Goal: Task Accomplishment & Management: Manage account settings

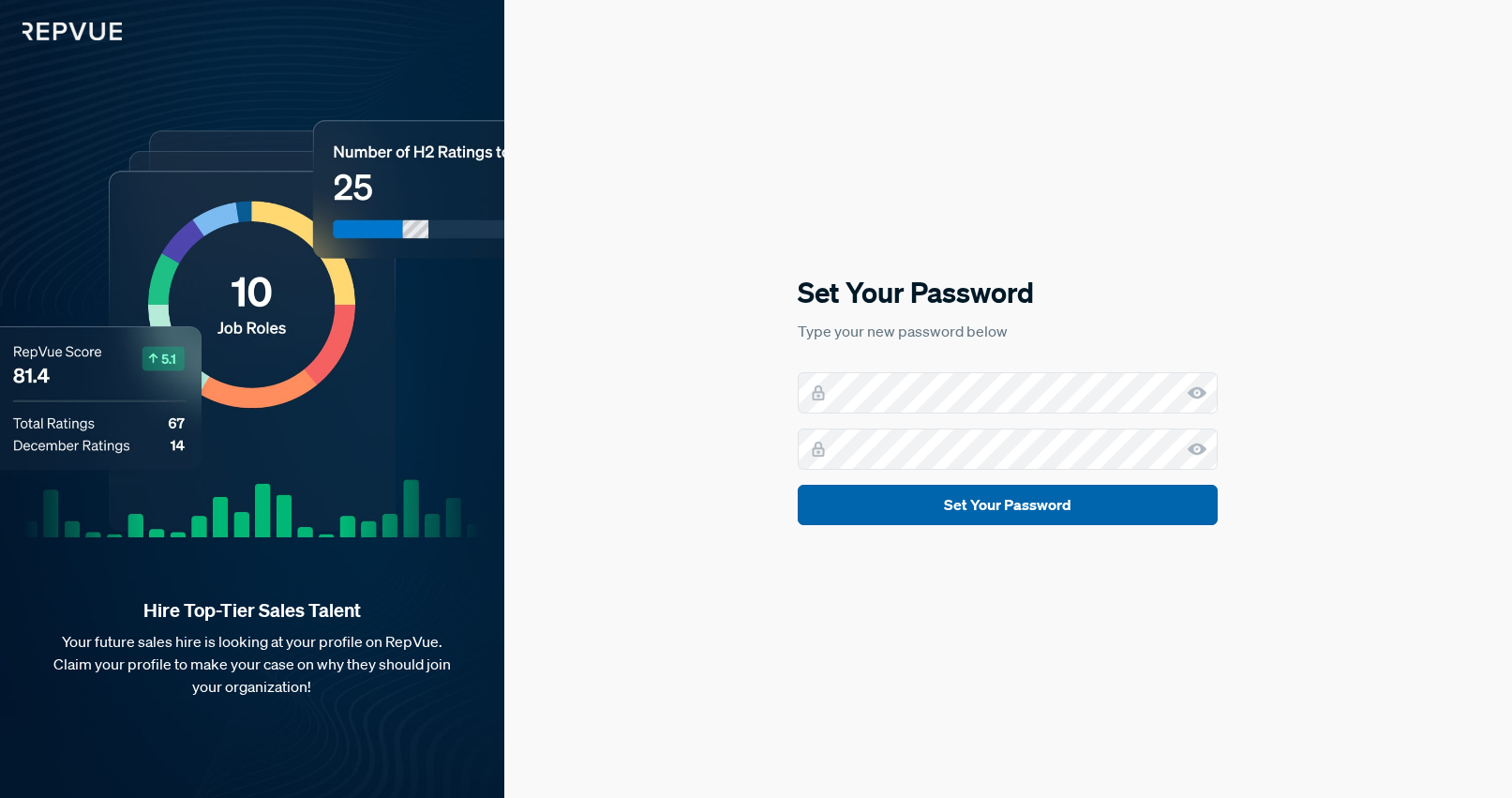
click at [827, 505] on button "Set Your Password" at bounding box center [1008, 505] width 420 height 40
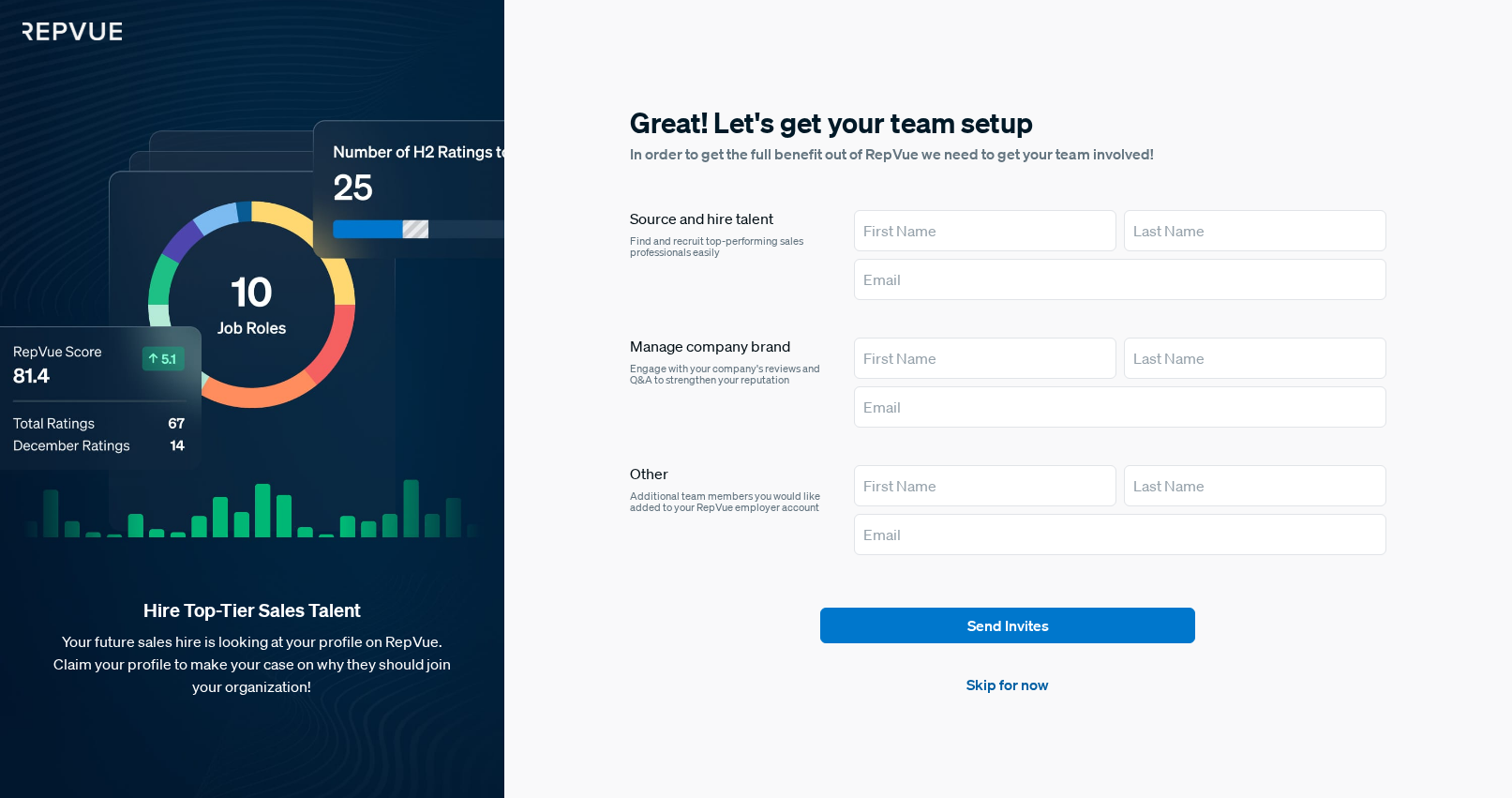
click at [1025, 689] on link "Skip for now" at bounding box center [1008, 684] width 82 height 23
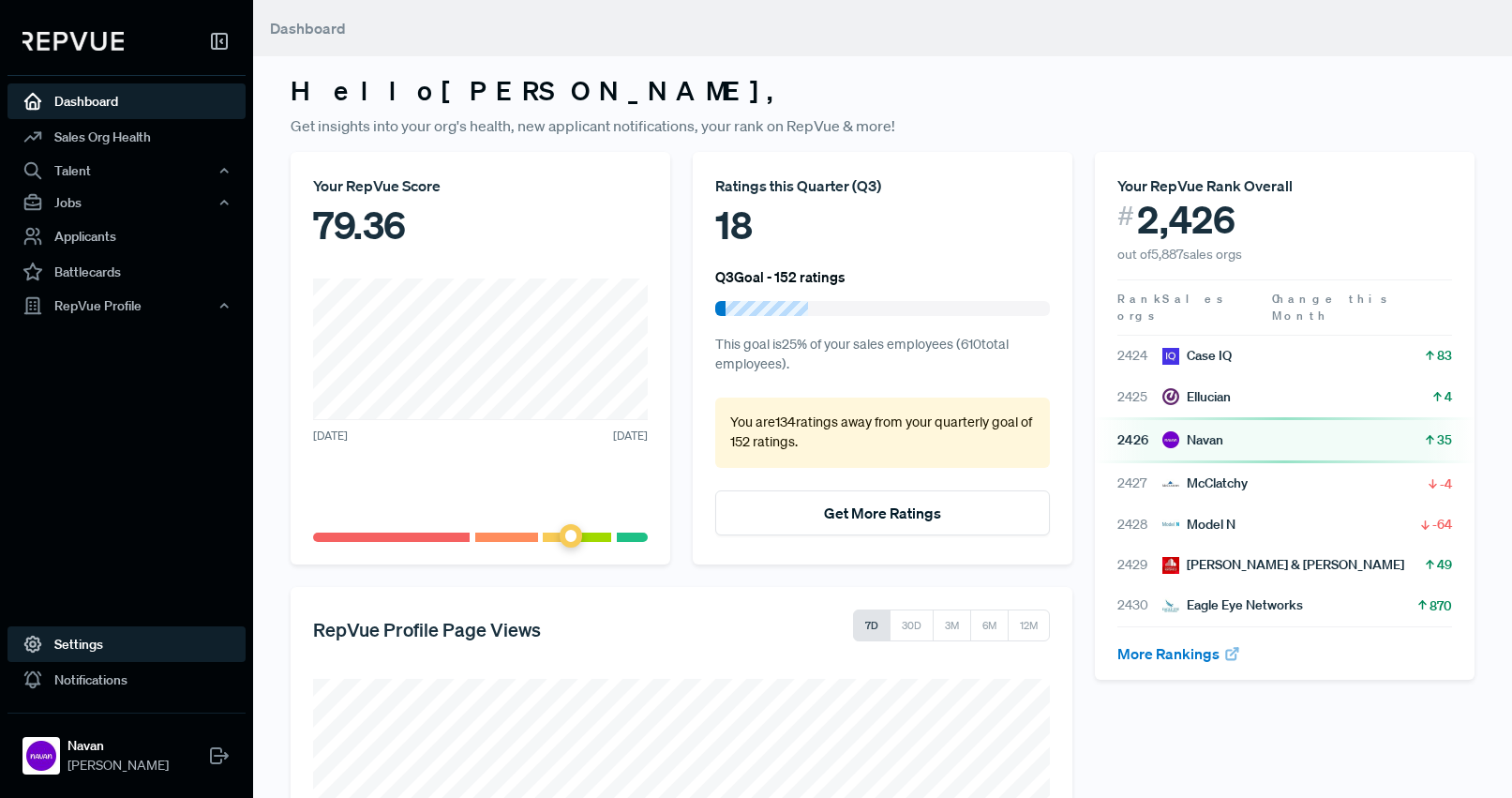
click at [116, 654] on link "Settings" at bounding box center [127, 644] width 238 height 35
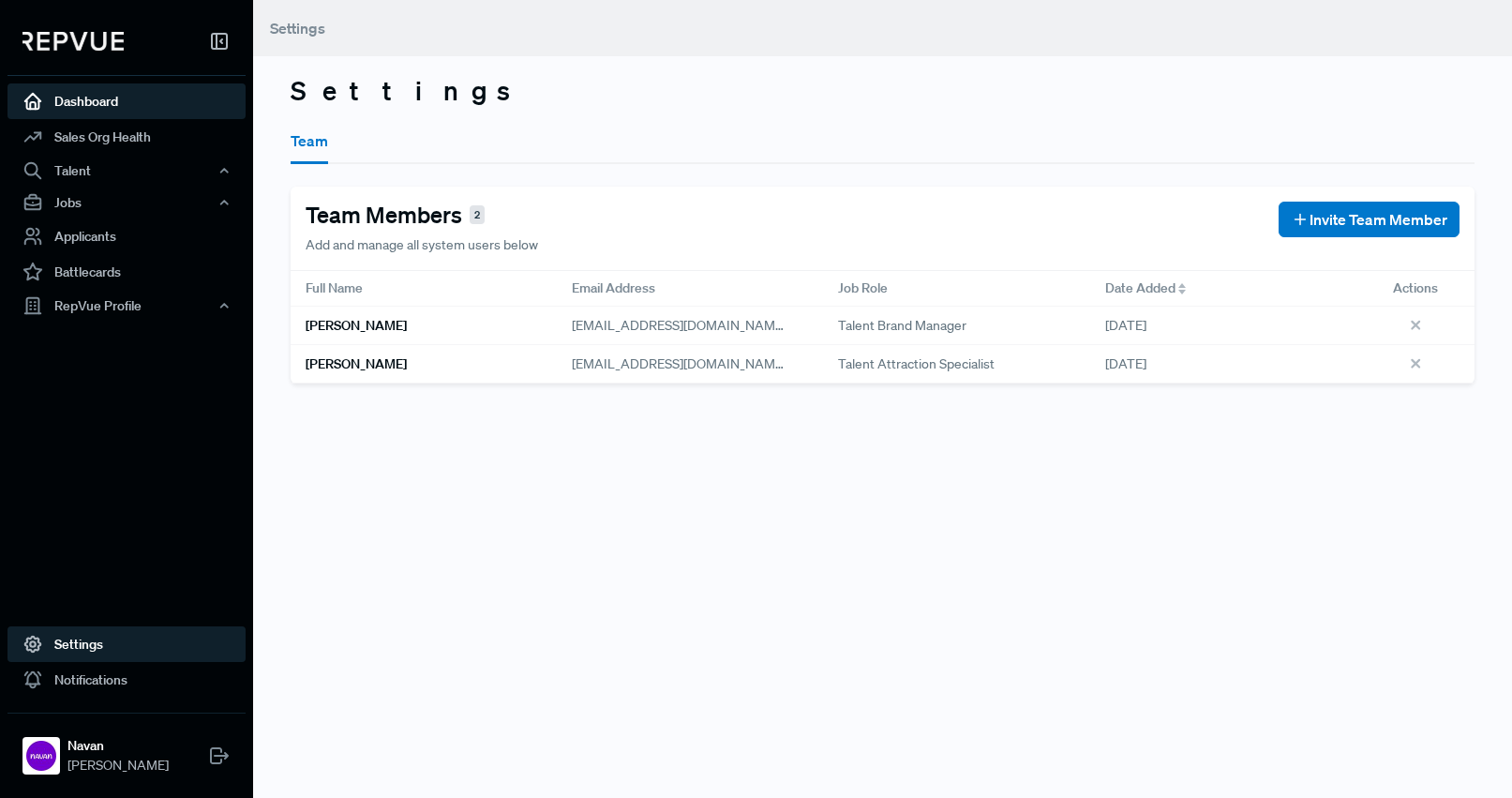
click at [110, 115] on link "Dashboard" at bounding box center [127, 101] width 238 height 35
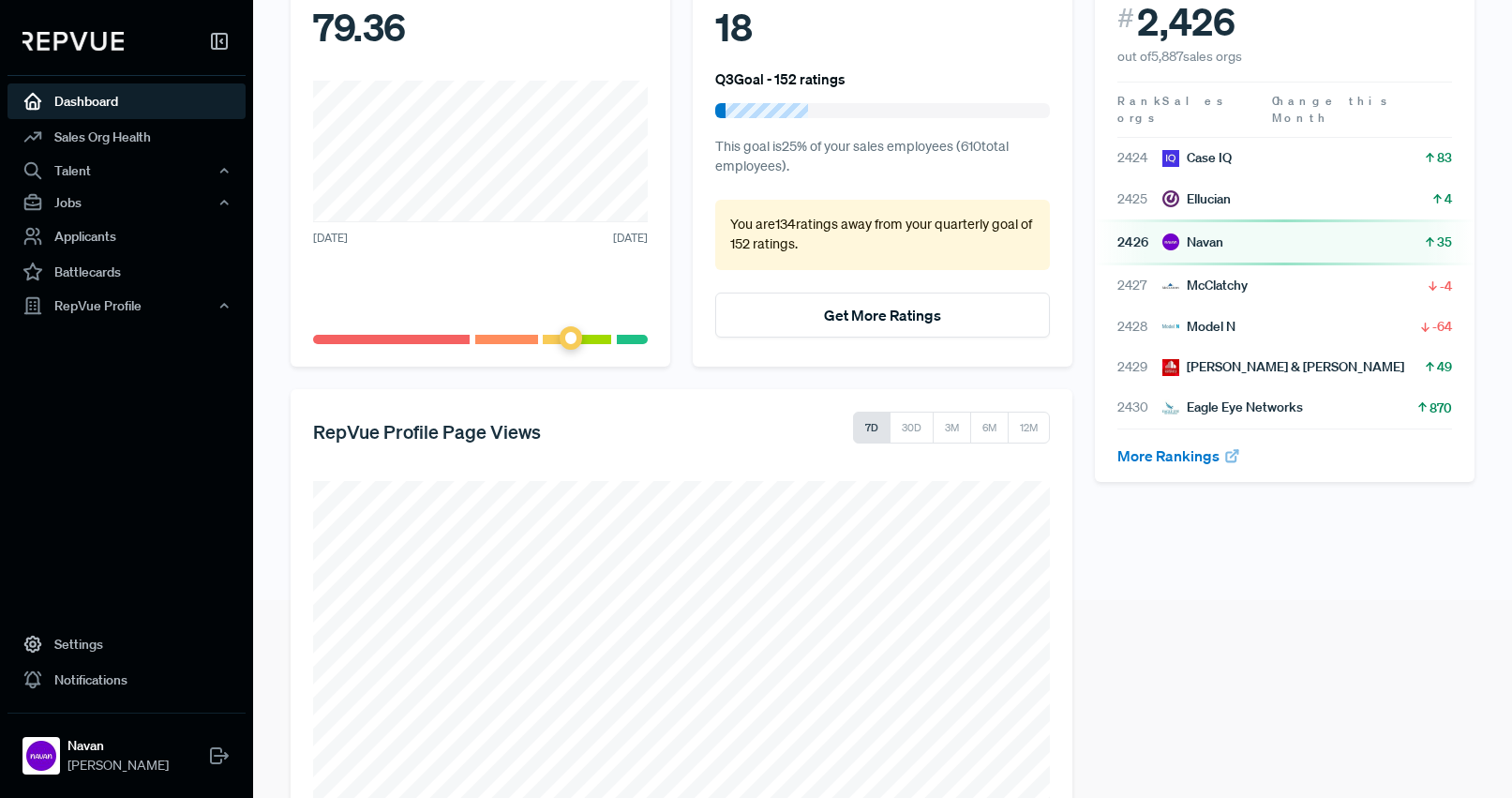
scroll to position [301, 0]
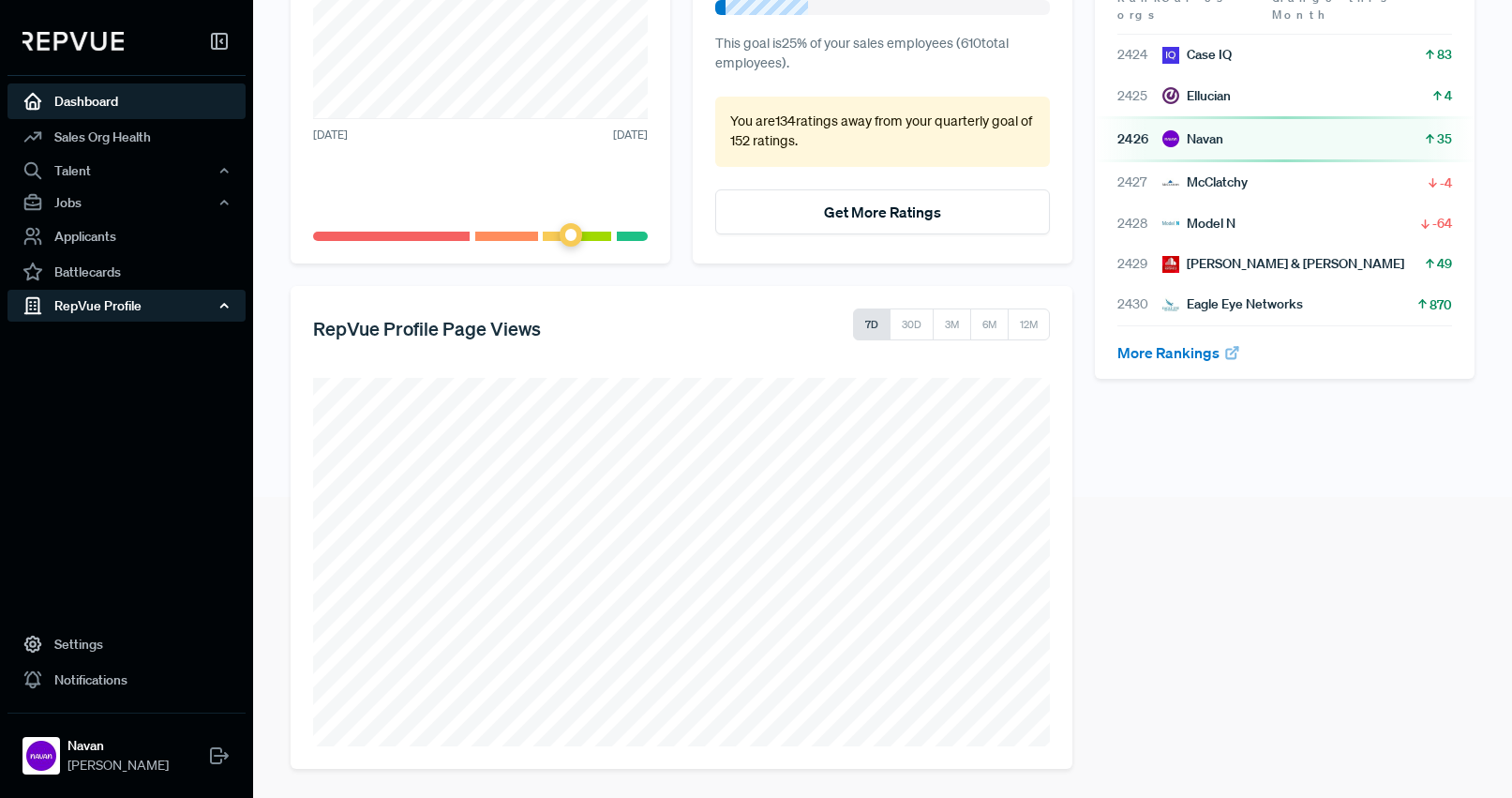
click at [158, 315] on div "RepVue Profile" at bounding box center [127, 305] width 238 height 31
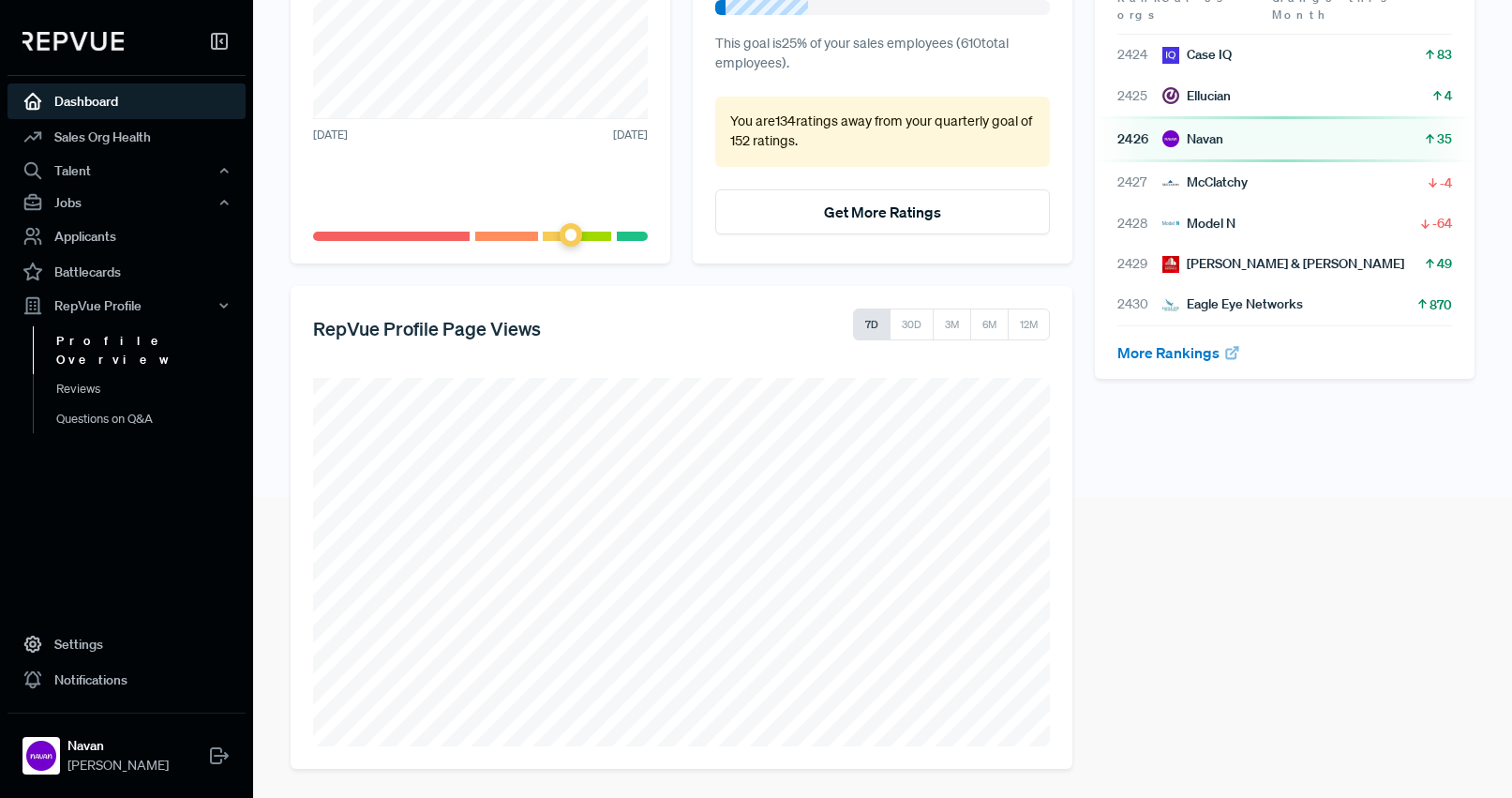
click at [128, 341] on link "Profile Overview" at bounding box center [151, 350] width 238 height 48
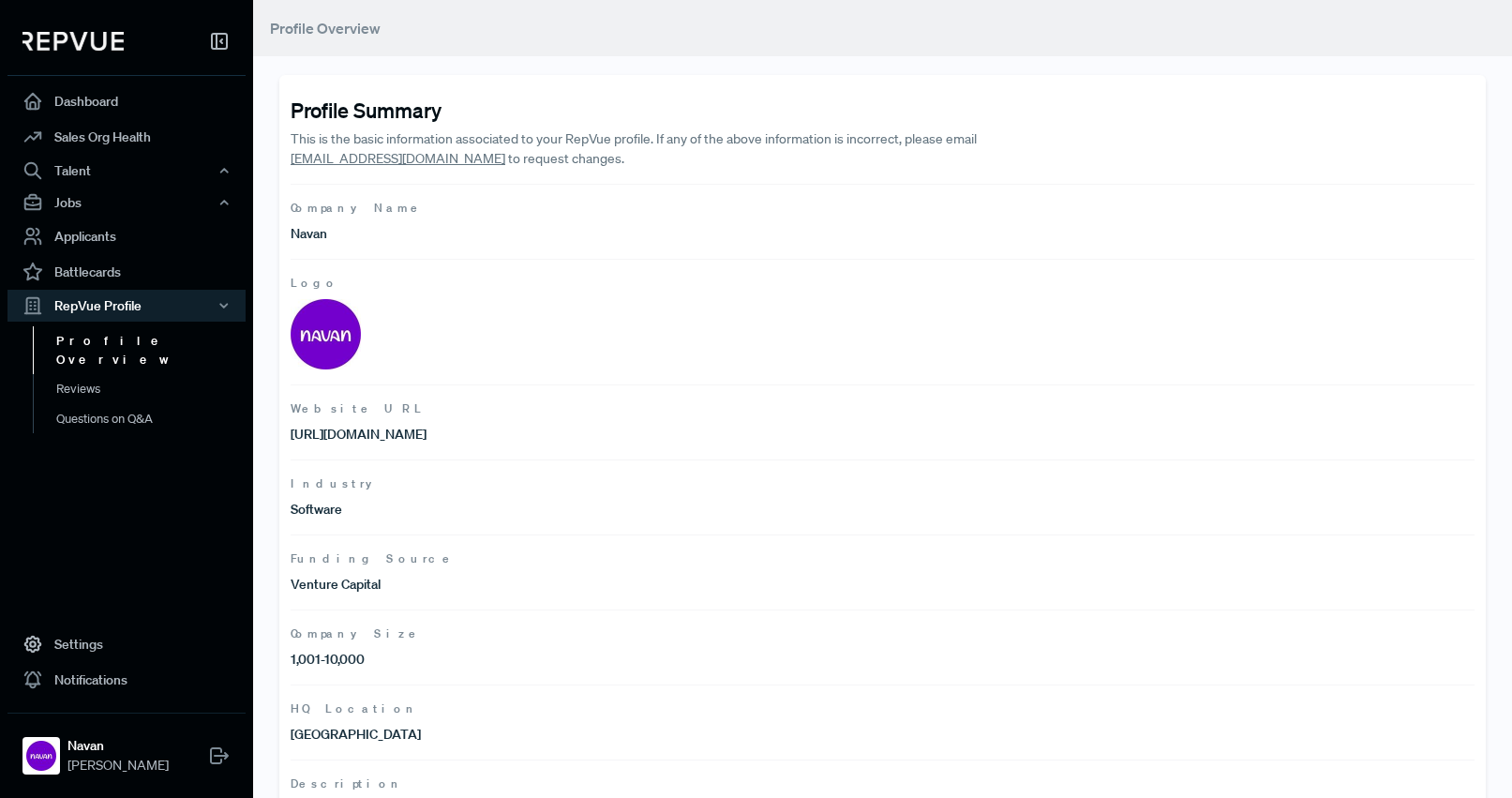
scroll to position [118, 0]
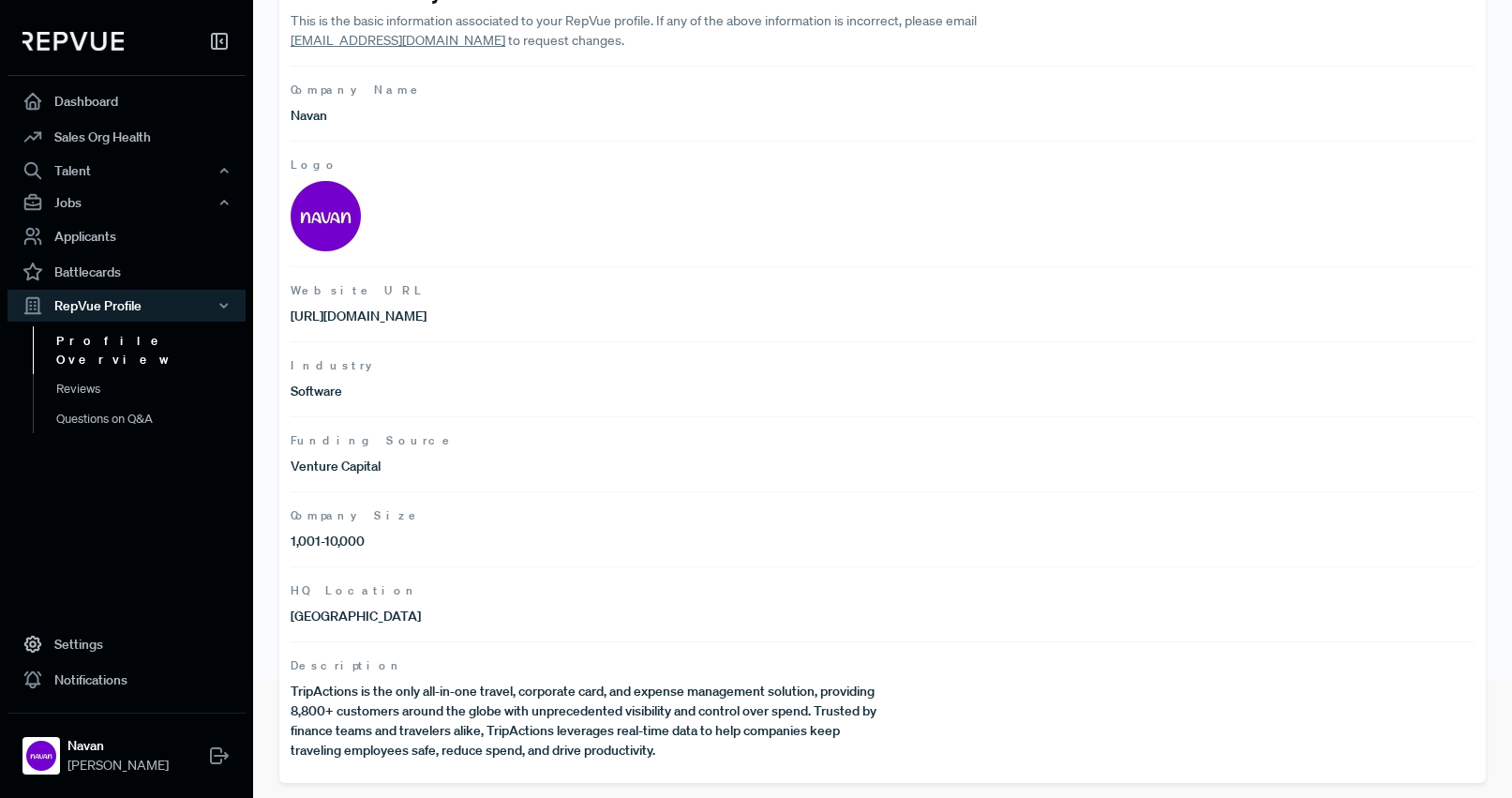
drag, startPoint x: 413, startPoint y: 739, endPoint x: 564, endPoint y: 762, distance: 152.7
click at [414, 738] on p "TripActions is the only all-in-one travel, corporate card, and expense manageme…" at bounding box center [587, 721] width 593 height 79
drag, startPoint x: 675, startPoint y: 758, endPoint x: 659, endPoint y: 754, distance: 16.5
click at [674, 758] on p "TripActions is the only all-in-one travel, corporate card, and expense manageme…" at bounding box center [587, 721] width 593 height 79
click at [652, 752] on p "TripActions is the only all-in-one travel, corporate card, and expense manageme…" at bounding box center [587, 721] width 593 height 79
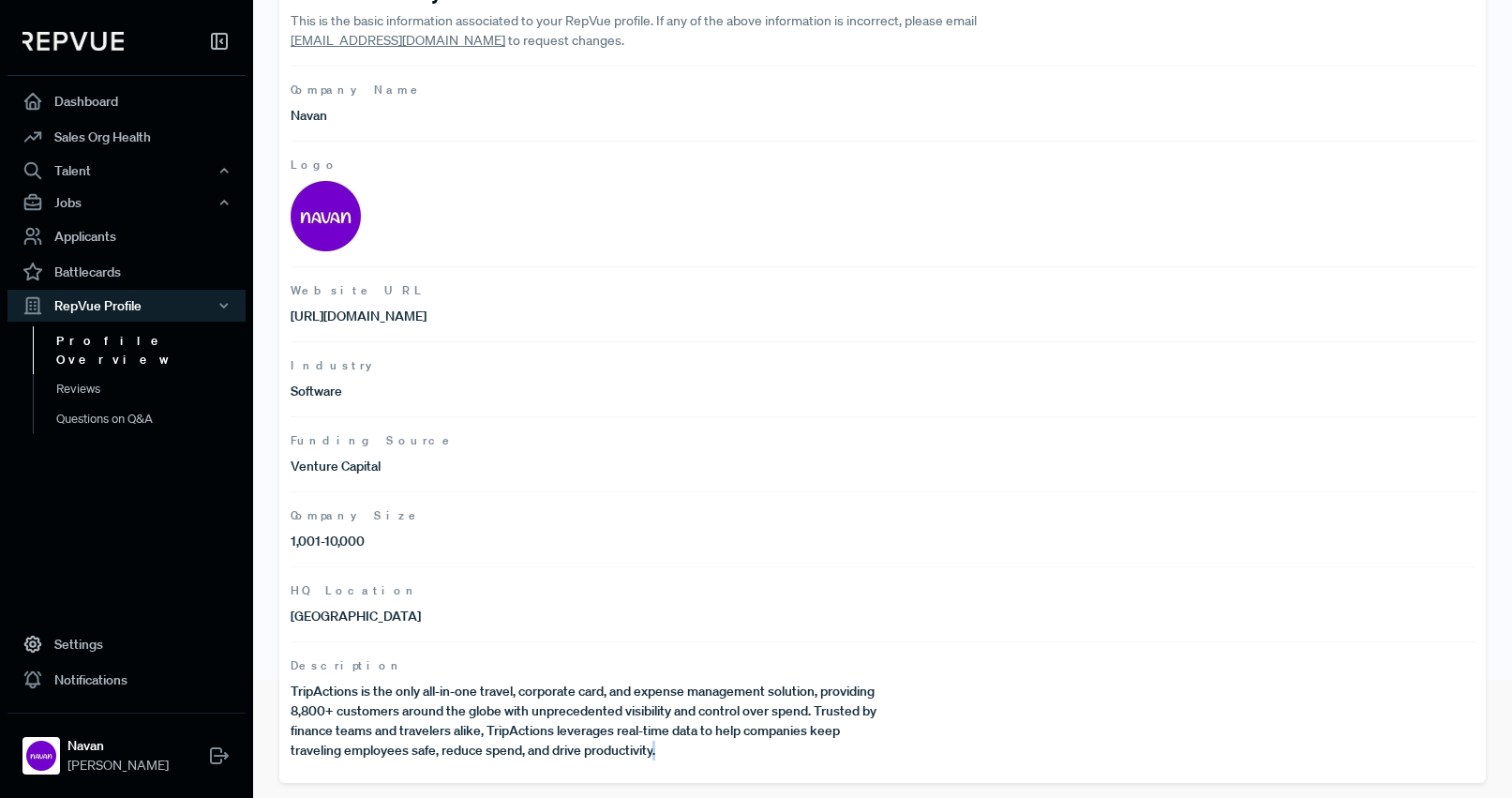
click at [652, 752] on p "TripActions is the only all-in-one travel, corporate card, and expense manageme…" at bounding box center [587, 721] width 593 height 79
click at [664, 751] on p "TripActions is the only all-in-one travel, corporate card, and expense manageme…" at bounding box center [587, 721] width 593 height 79
click at [656, 752] on p "TripActions is the only all-in-one travel, corporate card, and expense manageme…" at bounding box center [587, 721] width 593 height 79
click at [398, 720] on p "TripActions is the only all-in-one travel, corporate card, and expense manageme…" at bounding box center [587, 721] width 593 height 79
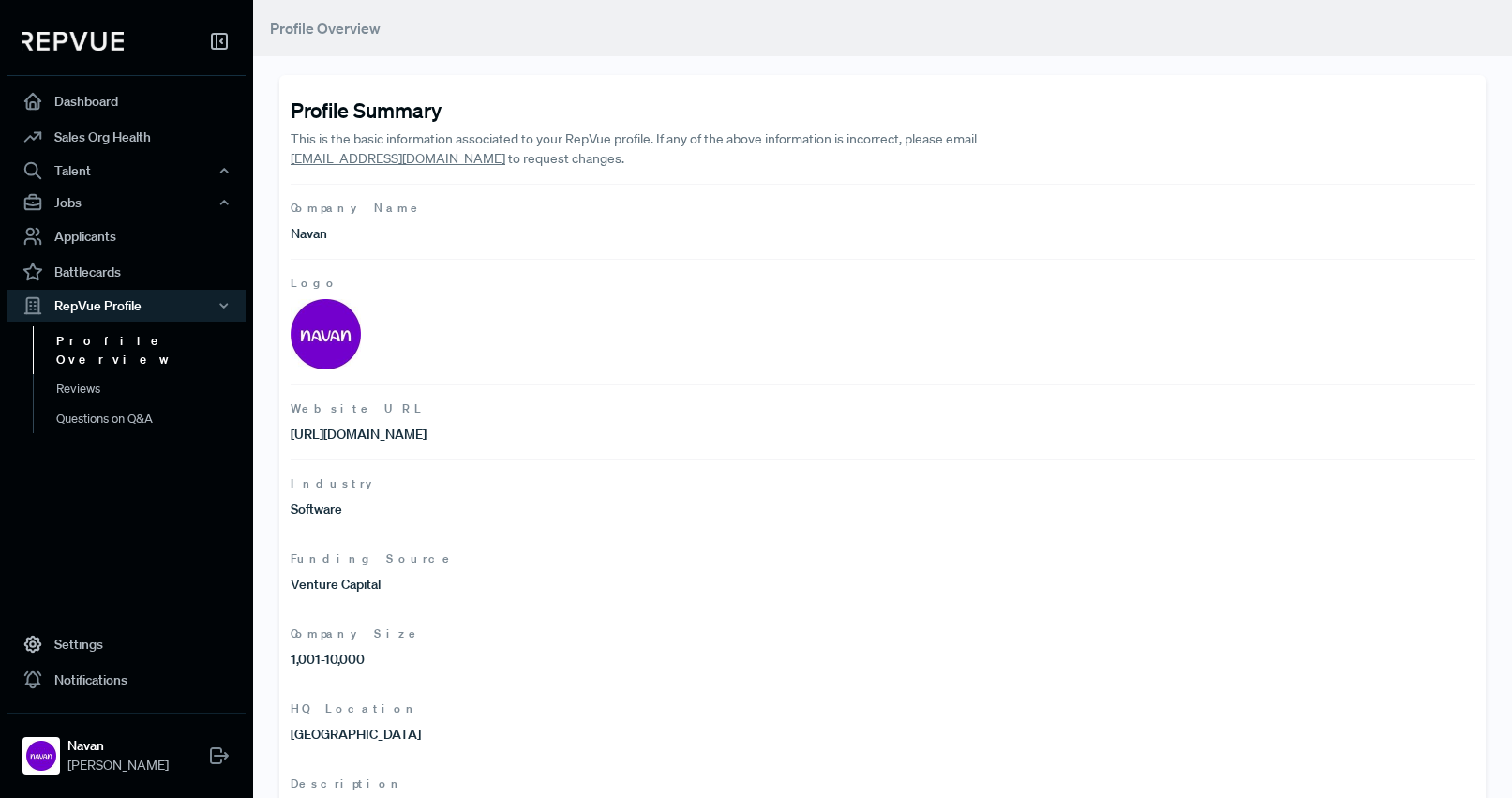
click at [371, 162] on link "support@repvue.com" at bounding box center [397, 158] width 215 height 17
